Goal: Task Accomplishment & Management: Complete application form

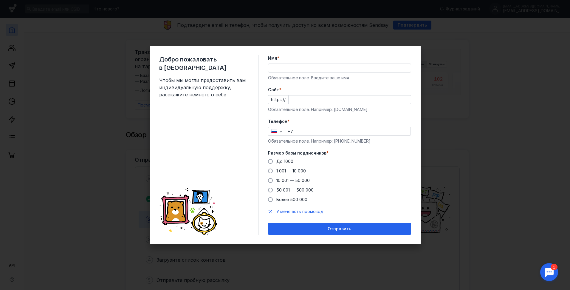
drag, startPoint x: 0, startPoint y: 0, endPoint x: 312, endPoint y: 70, distance: 319.5
click at [312, 70] on input "Имя *" at bounding box center [339, 68] width 143 height 8
type input "[PERSON_NAME]"
type input "д"
type input "[DOMAIN_NAME]"
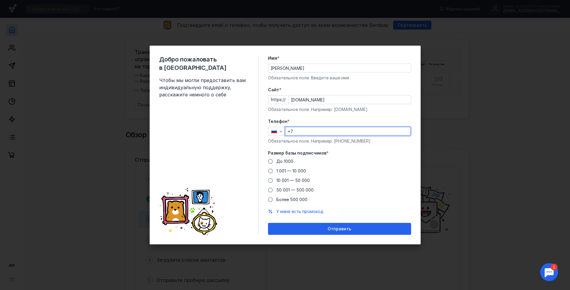
click at [335, 129] on input "+7" at bounding box center [347, 131] width 125 height 8
type input "[PHONE_NUMBER]"
click at [269, 159] on span at bounding box center [270, 161] width 5 height 5
click at [0, 0] on input "До 1000" at bounding box center [0, 0] width 0 height 0
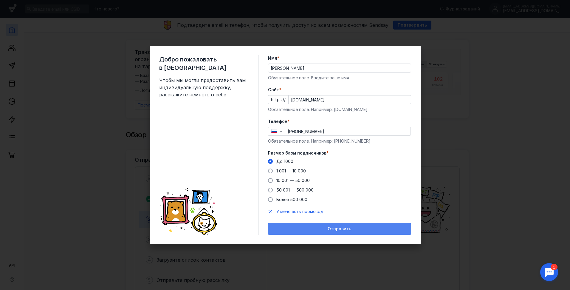
click at [330, 228] on span "Отправить" at bounding box center [340, 228] width 24 height 5
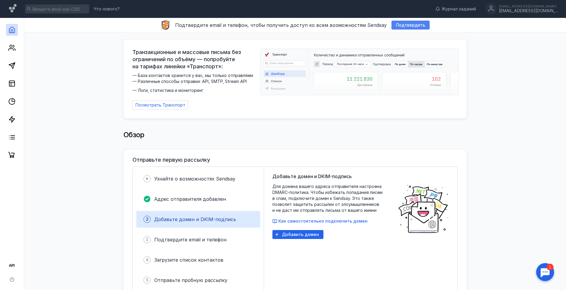
click at [404, 25] on span "Подтвердить" at bounding box center [410, 25] width 29 height 5
